Goal: Find specific page/section: Find specific page/section

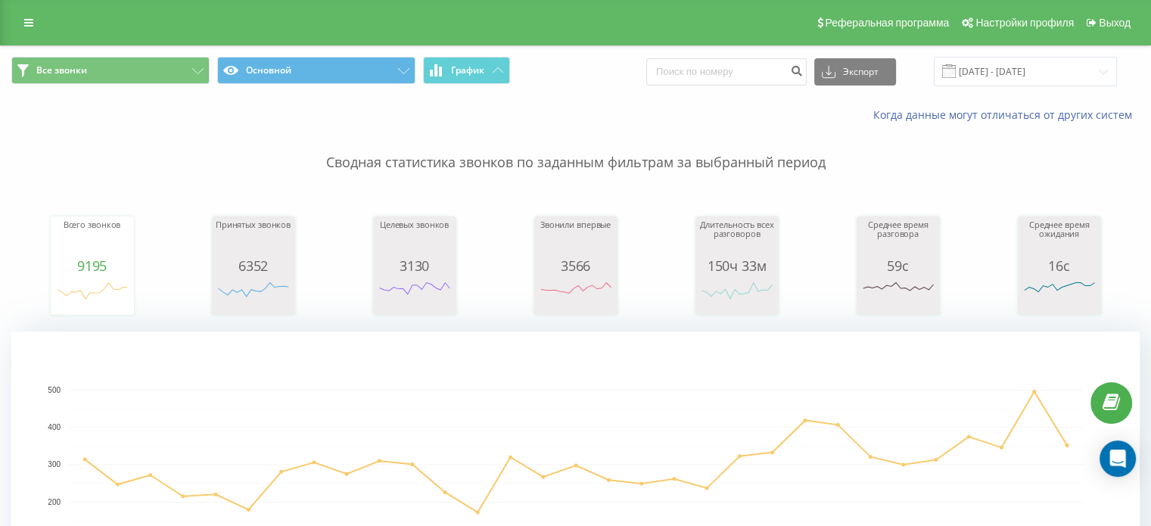
click at [11, 20] on div "Реферальная программа Настройки профиля Выход" at bounding box center [575, 22] width 1151 height 45
click at [14, 20] on div "Реферальная программа Настройки профиля Выход" at bounding box center [575, 22] width 1151 height 45
click at [27, 23] on icon at bounding box center [28, 22] width 9 height 11
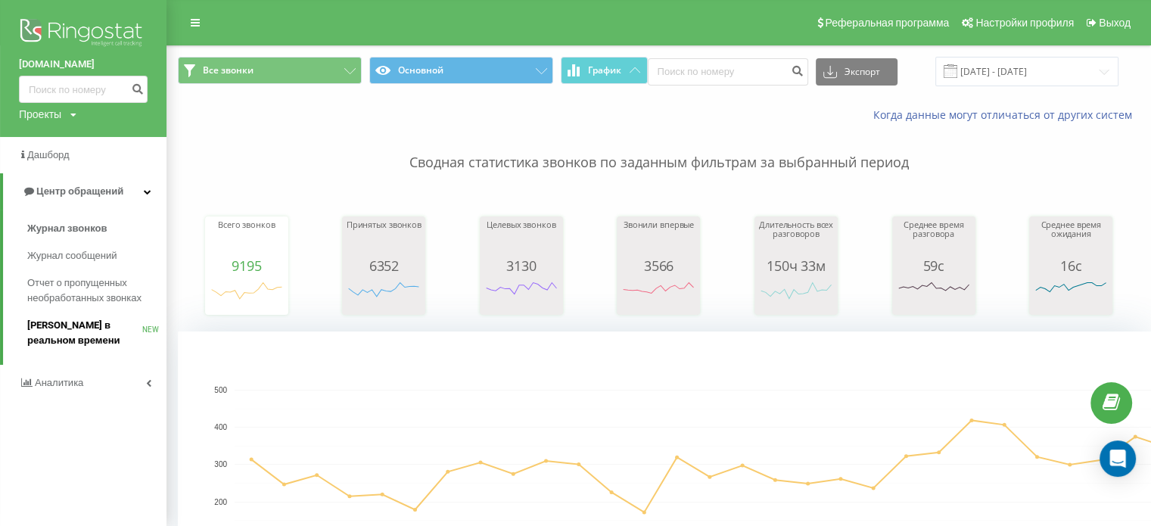
click at [82, 320] on span "[PERSON_NAME] в реальном времени" at bounding box center [84, 333] width 115 height 30
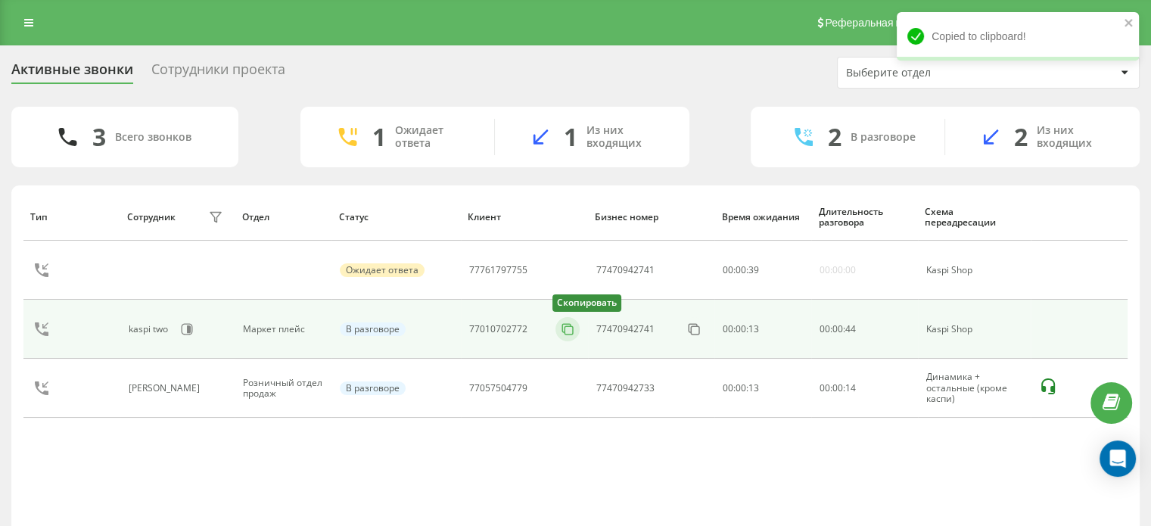
click at [556, 326] on button at bounding box center [568, 329] width 24 height 17
